Goal: Task Accomplishment & Management: Complete application form

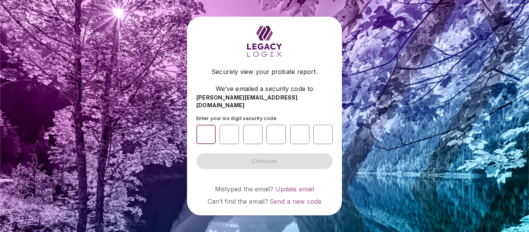
click at [206, 132] on input "number" at bounding box center [205, 134] width 19 height 19
type input "*"
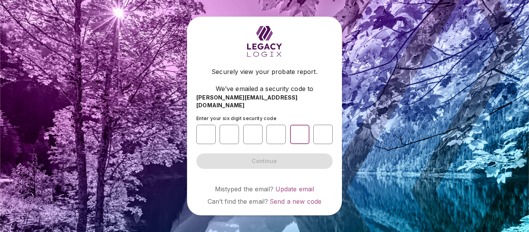
type input "*"
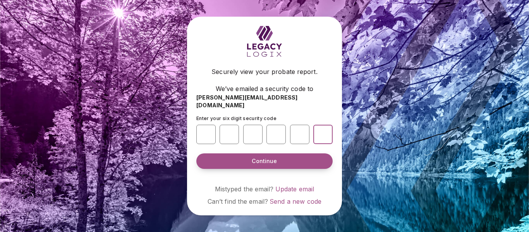
type input "*"
click at [273, 163] on button "Continue" at bounding box center [264, 160] width 136 height 15
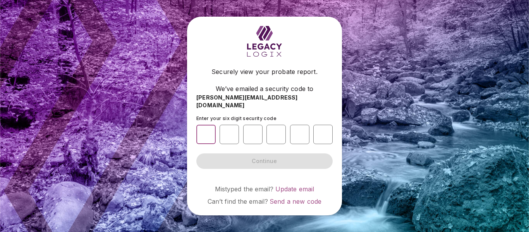
click at [208, 132] on input "number" at bounding box center [205, 134] width 19 height 19
type input "*"
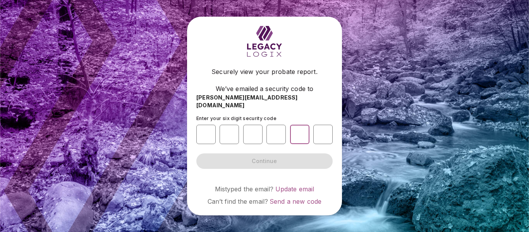
type input "*"
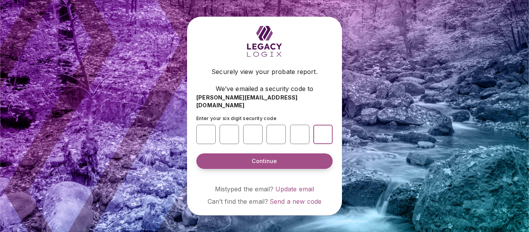
type input "*"
click at [273, 163] on button "Continue" at bounding box center [264, 160] width 136 height 15
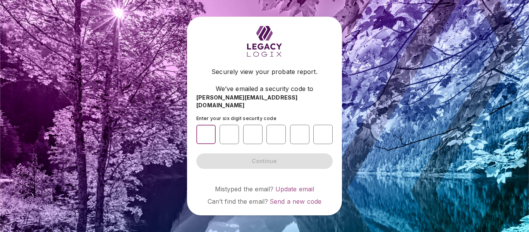
click at [206, 133] on input "number" at bounding box center [205, 134] width 19 height 19
type input "*"
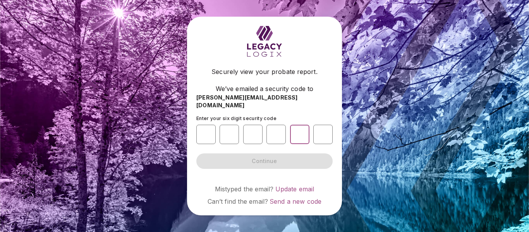
type input "*"
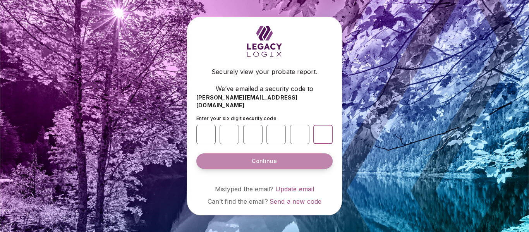
type input "*"
click at [261, 164] on button "Continue" at bounding box center [264, 160] width 136 height 15
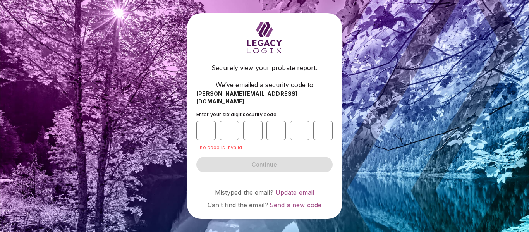
click at [286, 98] on span "[PERSON_NAME][EMAIL_ADDRESS][DOMAIN_NAME]" at bounding box center [264, 97] width 136 height 15
click at [314, 72] on span "Securely view your probate report." at bounding box center [265, 67] width 106 height 9
click at [306, 72] on span "Securely view your probate report." at bounding box center [265, 67] width 106 height 9
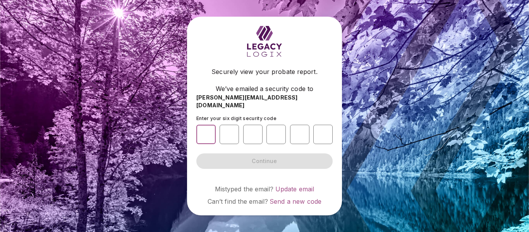
click at [206, 134] on input "number" at bounding box center [205, 134] width 19 height 19
type input "*"
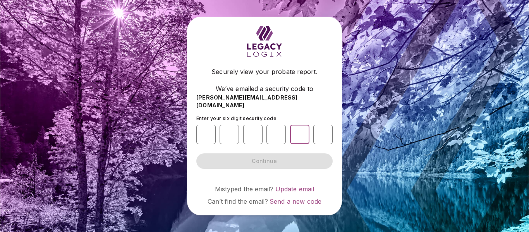
type input "*"
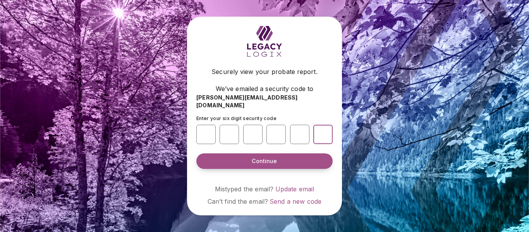
type input "*"
click at [276, 163] on button "Continue" at bounding box center [264, 160] width 136 height 15
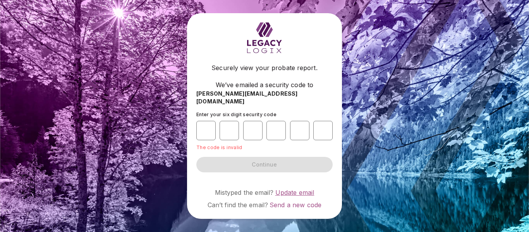
click at [299, 191] on span "Update email" at bounding box center [294, 193] width 39 height 8
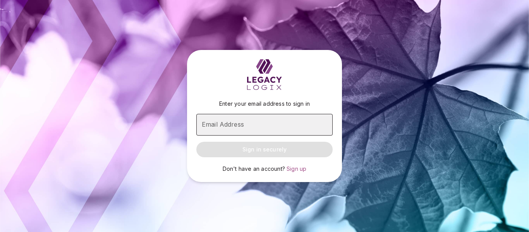
click at [249, 129] on input "Email Address" at bounding box center [264, 125] width 136 height 22
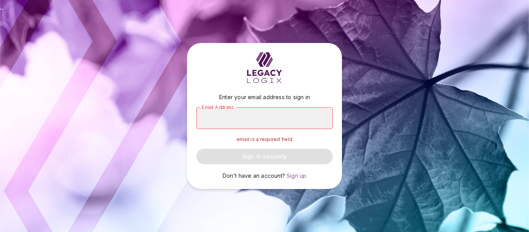
type input "**********"
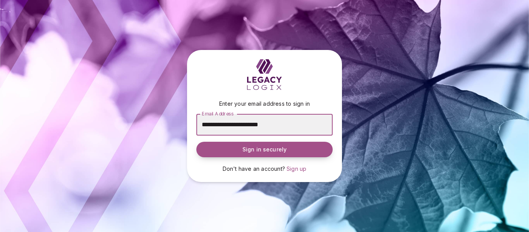
click at [274, 153] on span "Sign in securely" at bounding box center [265, 150] width 44 height 8
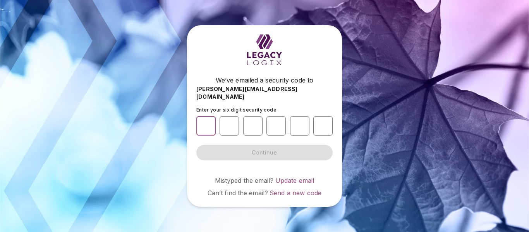
click at [207, 125] on input "number" at bounding box center [205, 125] width 19 height 19
type input "*"
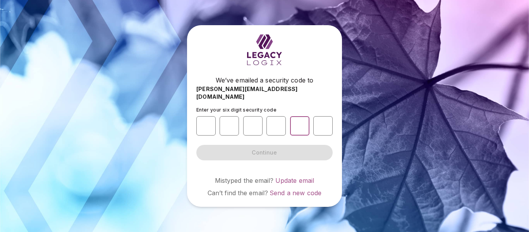
type input "*"
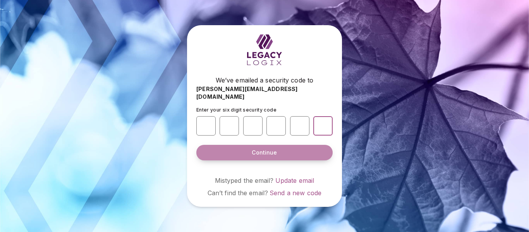
type input "*"
click at [278, 151] on button "Continue" at bounding box center [264, 152] width 136 height 15
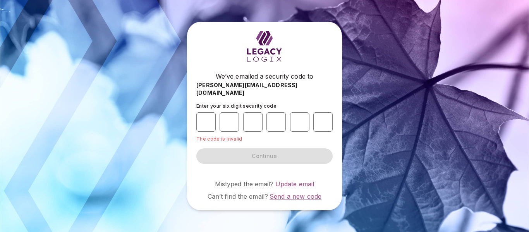
click at [316, 194] on span "Send a new code" at bounding box center [296, 197] width 52 height 8
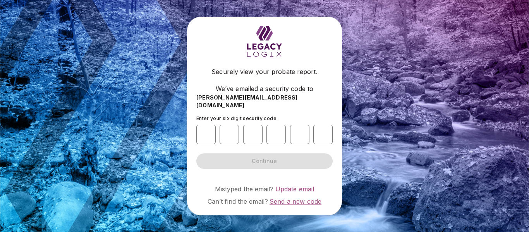
click at [317, 201] on span "Send a new code" at bounding box center [296, 202] width 52 height 8
